Goal: Task Accomplishment & Management: Manage account settings

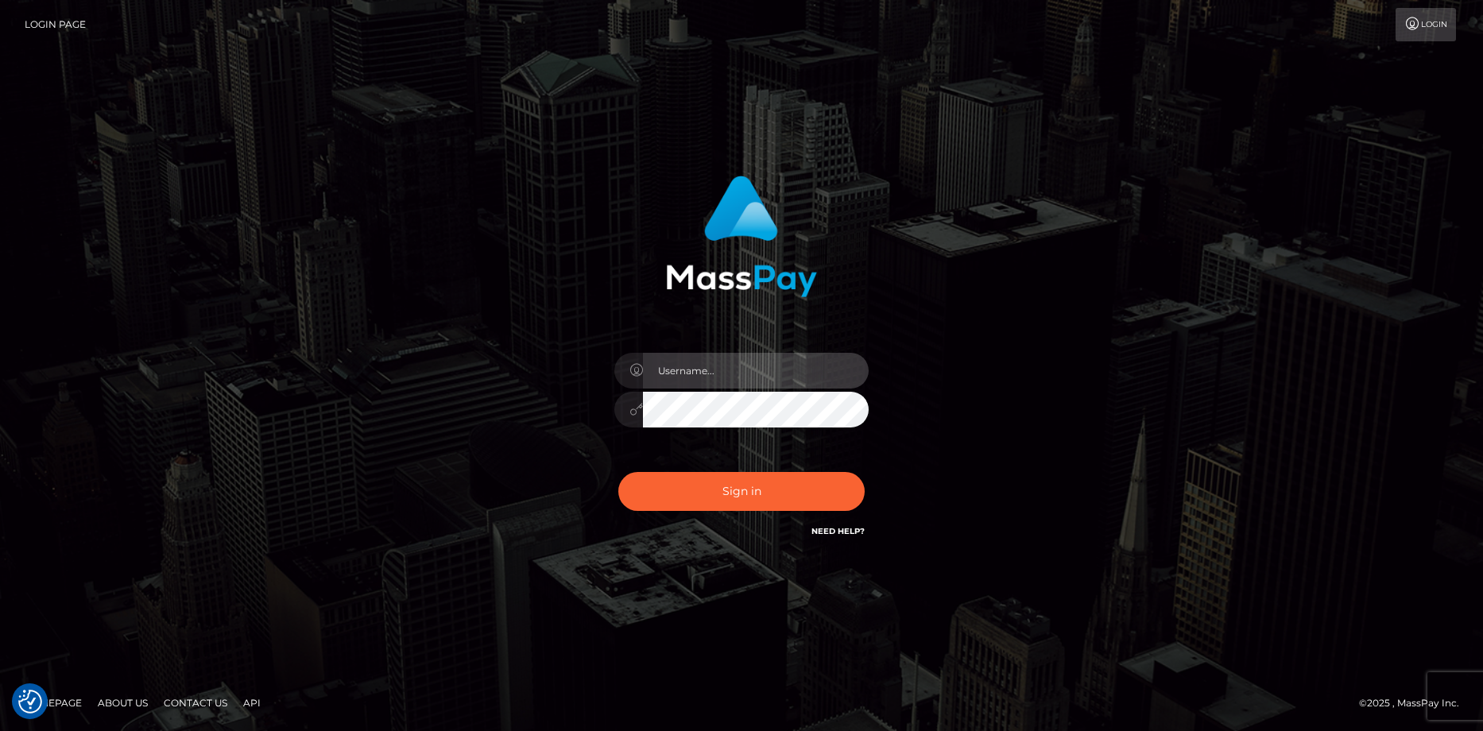
type input "[EMAIL_ADDRESS][DOMAIN_NAME]"
click at [685, 366] on input "[EMAIL_ADDRESS][DOMAIN_NAME]" at bounding box center [756, 371] width 226 height 36
click at [589, 426] on div "alexiadom121@gmail.com Sign in" at bounding box center [741, 358] width 417 height 389
click at [618, 472] on button "Sign in" at bounding box center [741, 491] width 246 height 39
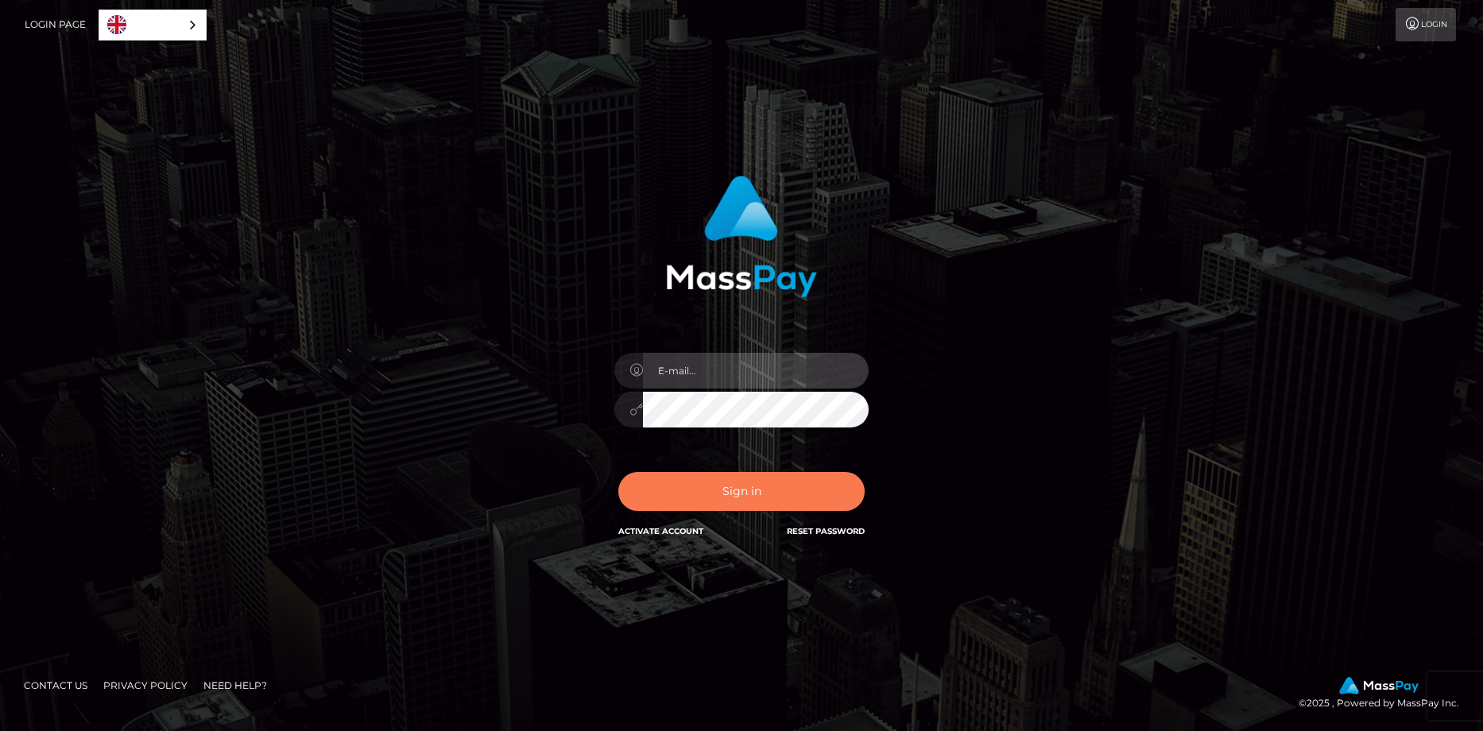
type input "[EMAIL_ADDRESS][DOMAIN_NAME]"
click at [698, 493] on button "Sign in" at bounding box center [741, 491] width 246 height 39
